Goal: Task Accomplishment & Management: Use online tool/utility

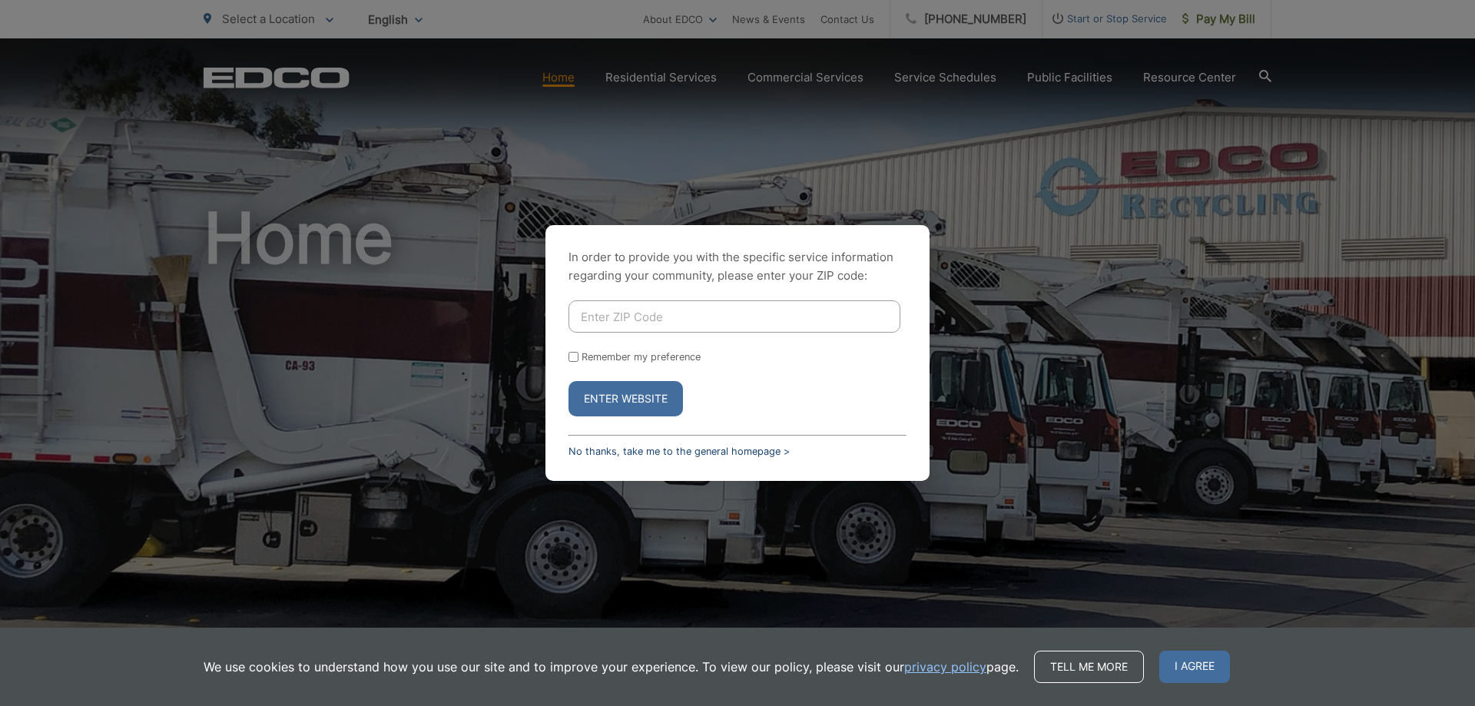
click at [664, 453] on link "No thanks, take me to the general homepage >" at bounding box center [679, 452] width 221 height 12
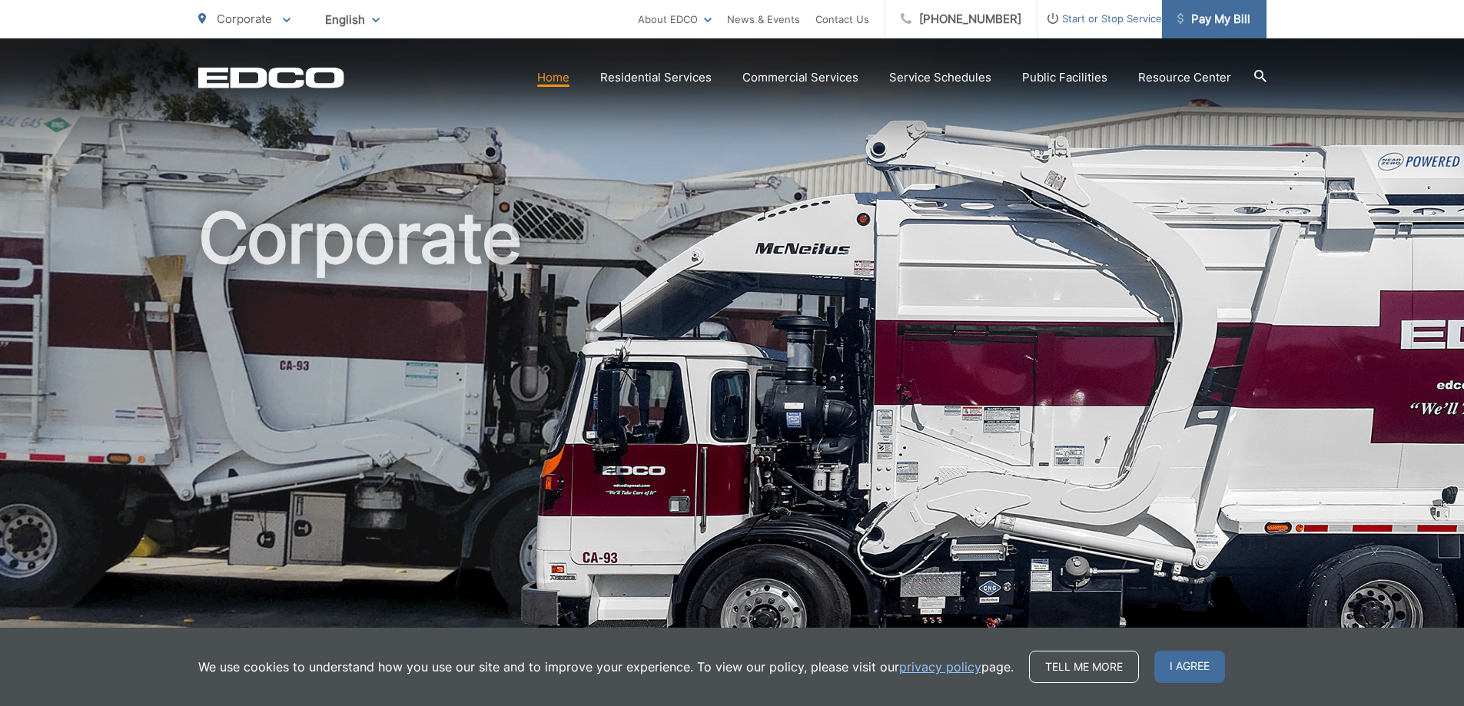
click at [1213, 14] on span "Pay My Bill" at bounding box center [1213, 19] width 73 height 18
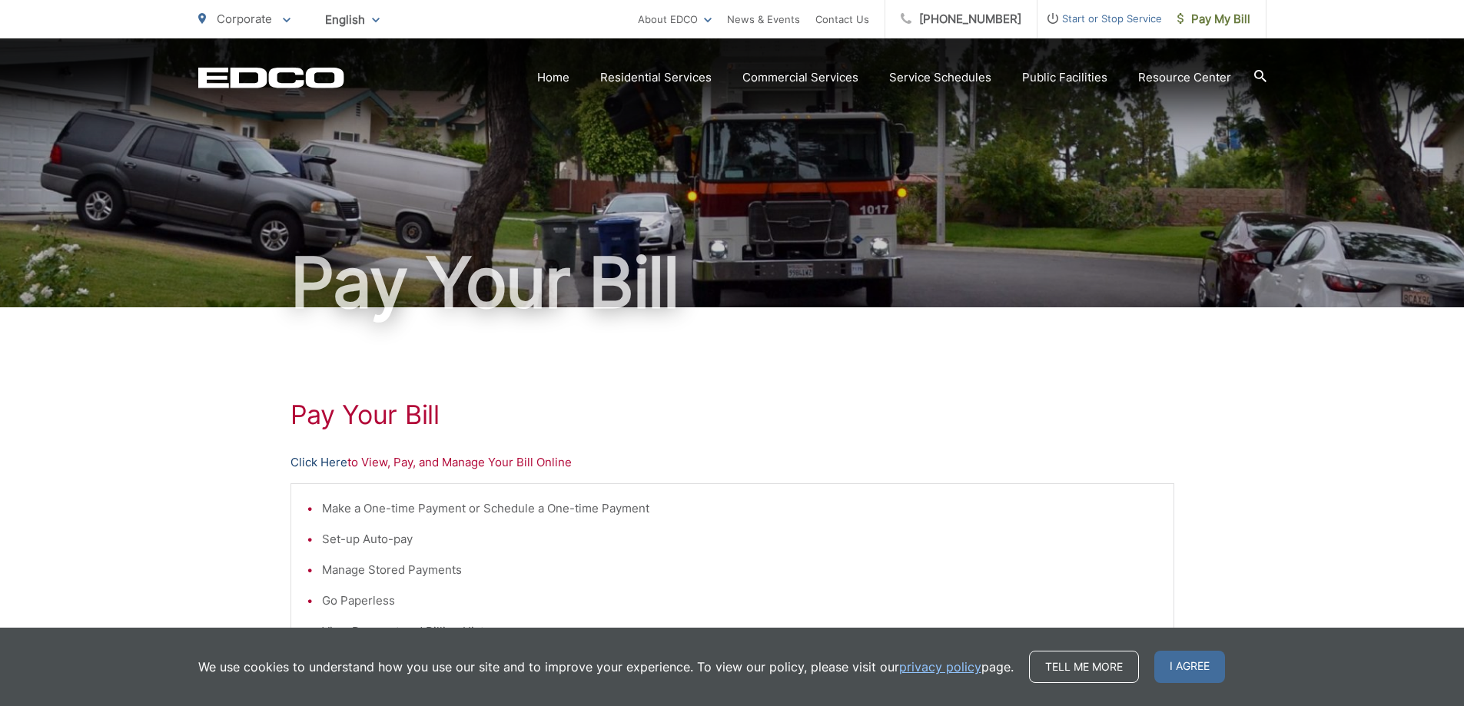
click at [328, 467] on link "Click Here" at bounding box center [318, 462] width 57 height 18
